Goal: Browse casually

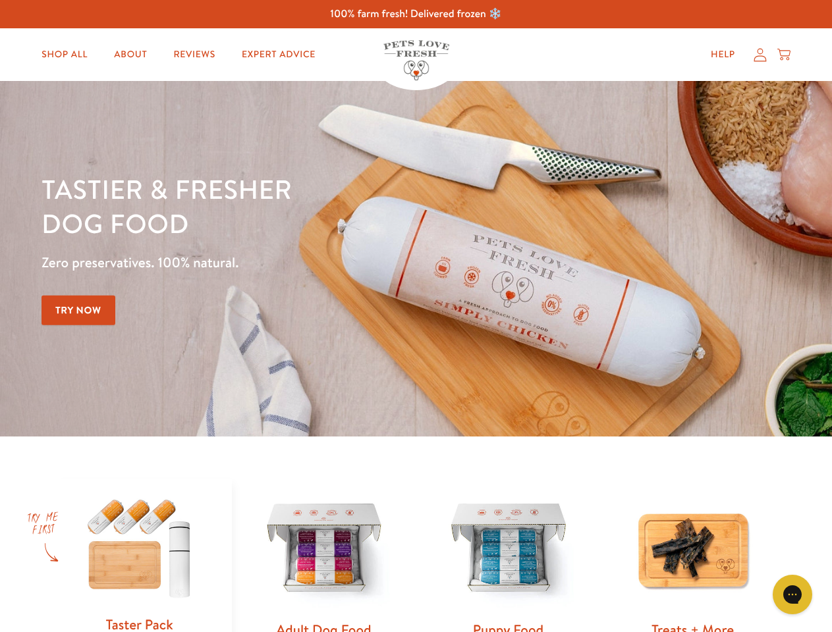
click at [416, 316] on div "Tastier & fresher dog food Zero preservatives. 100% natural. Try Now" at bounding box center [290, 259] width 499 height 174
click at [792, 595] on icon "Gorgias live chat" at bounding box center [792, 594] width 13 height 13
